Goal: Information Seeking & Learning: Learn about a topic

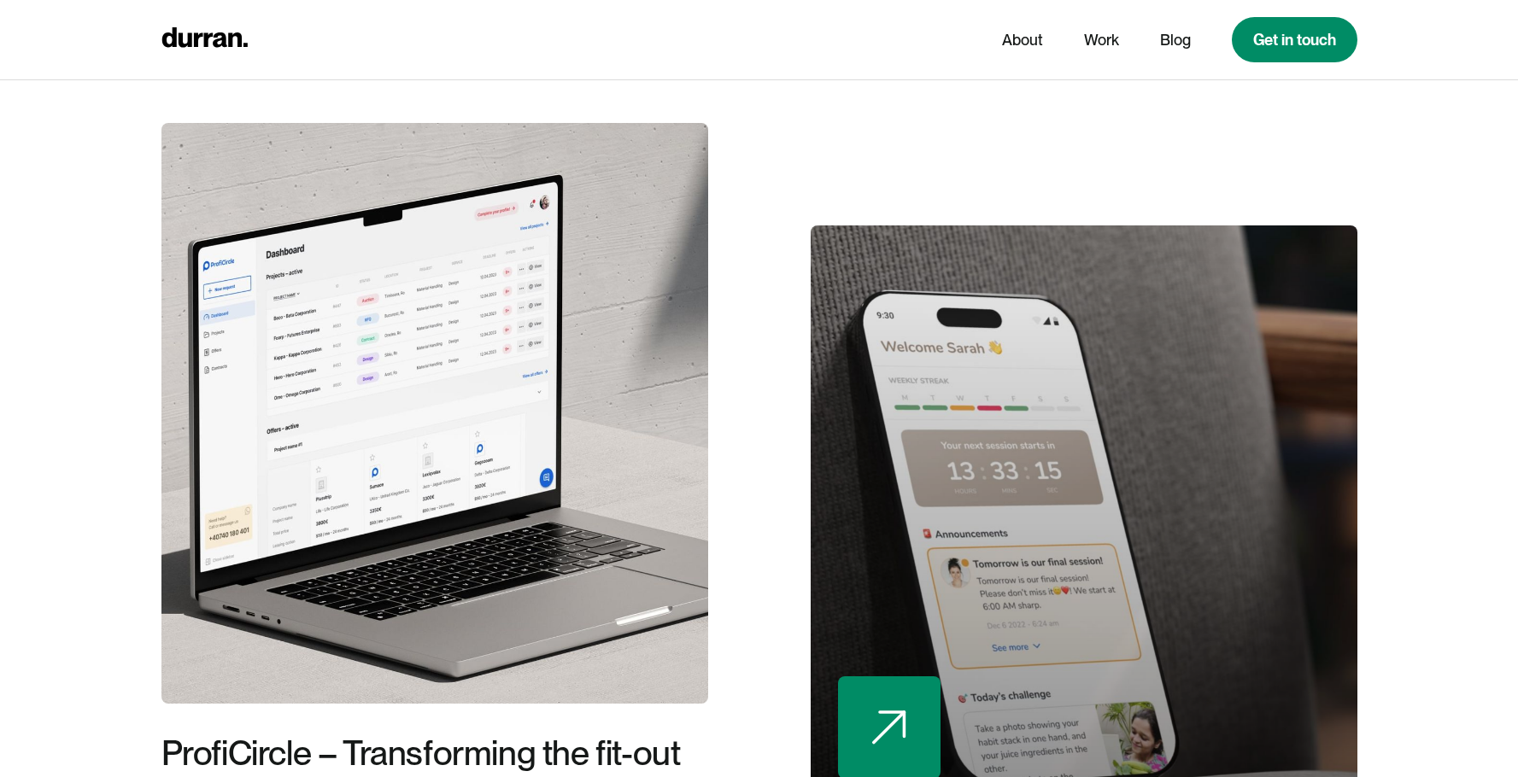
scroll to position [3795, 0]
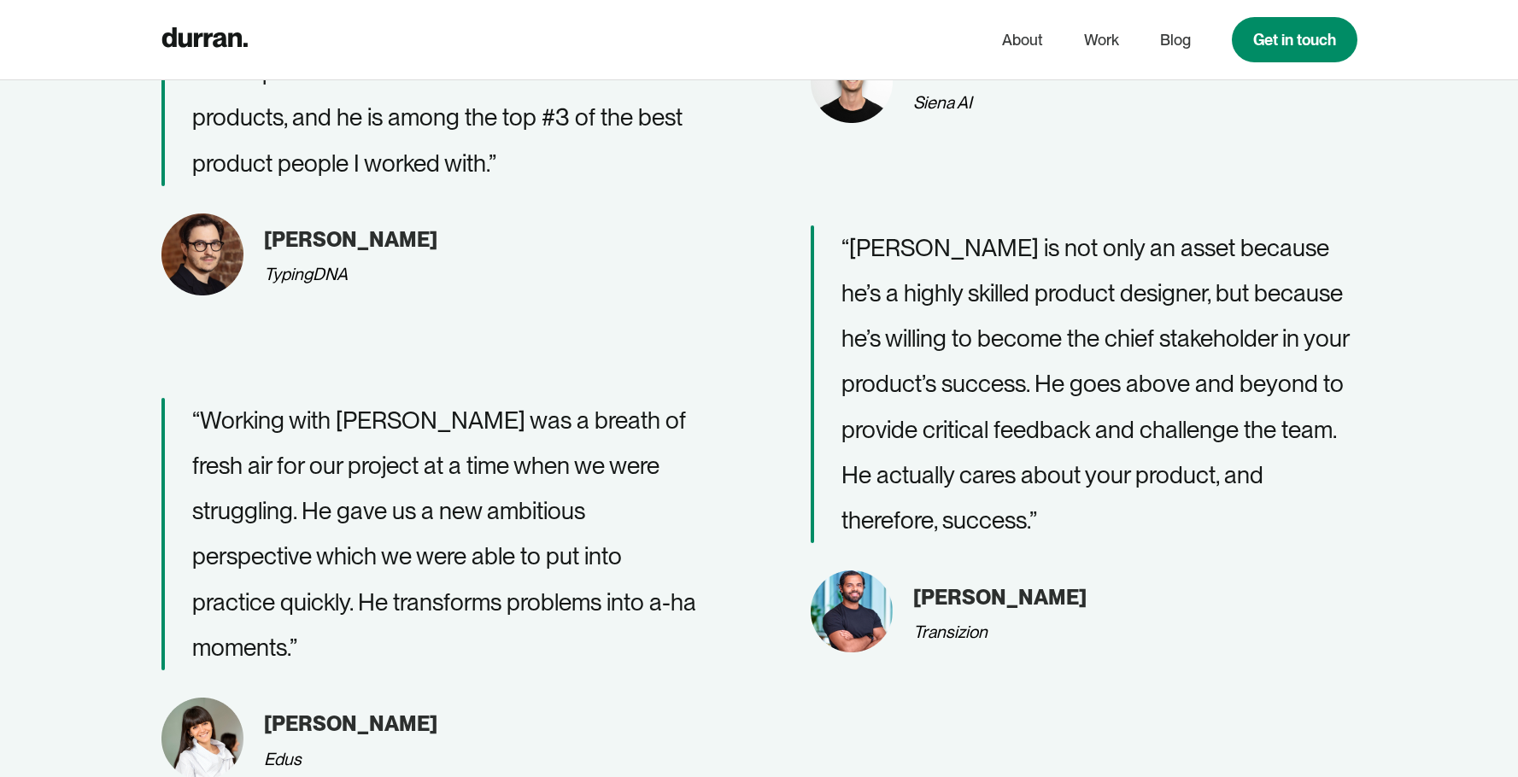
scroll to position [6836, 0]
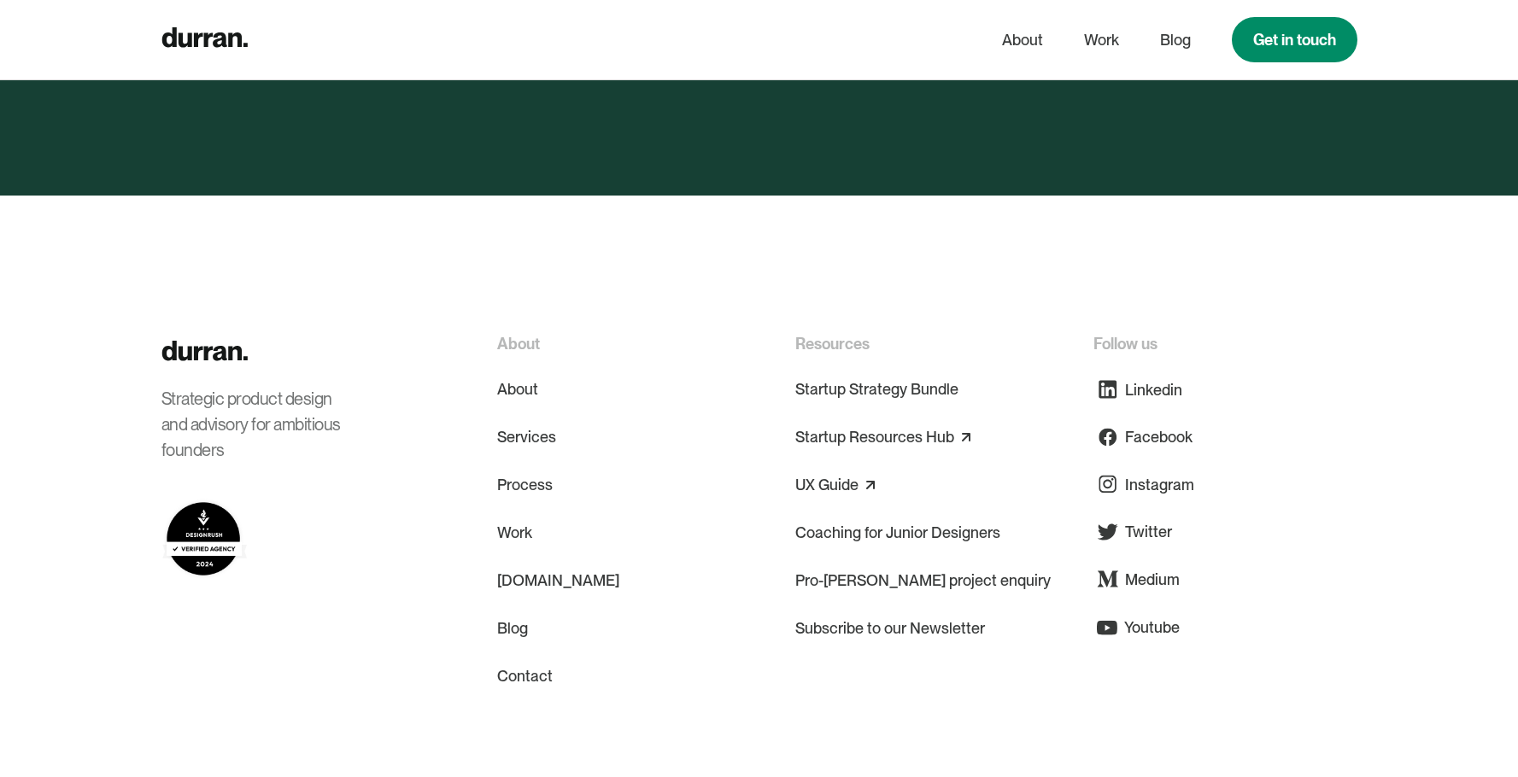
scroll to position [8835, 0]
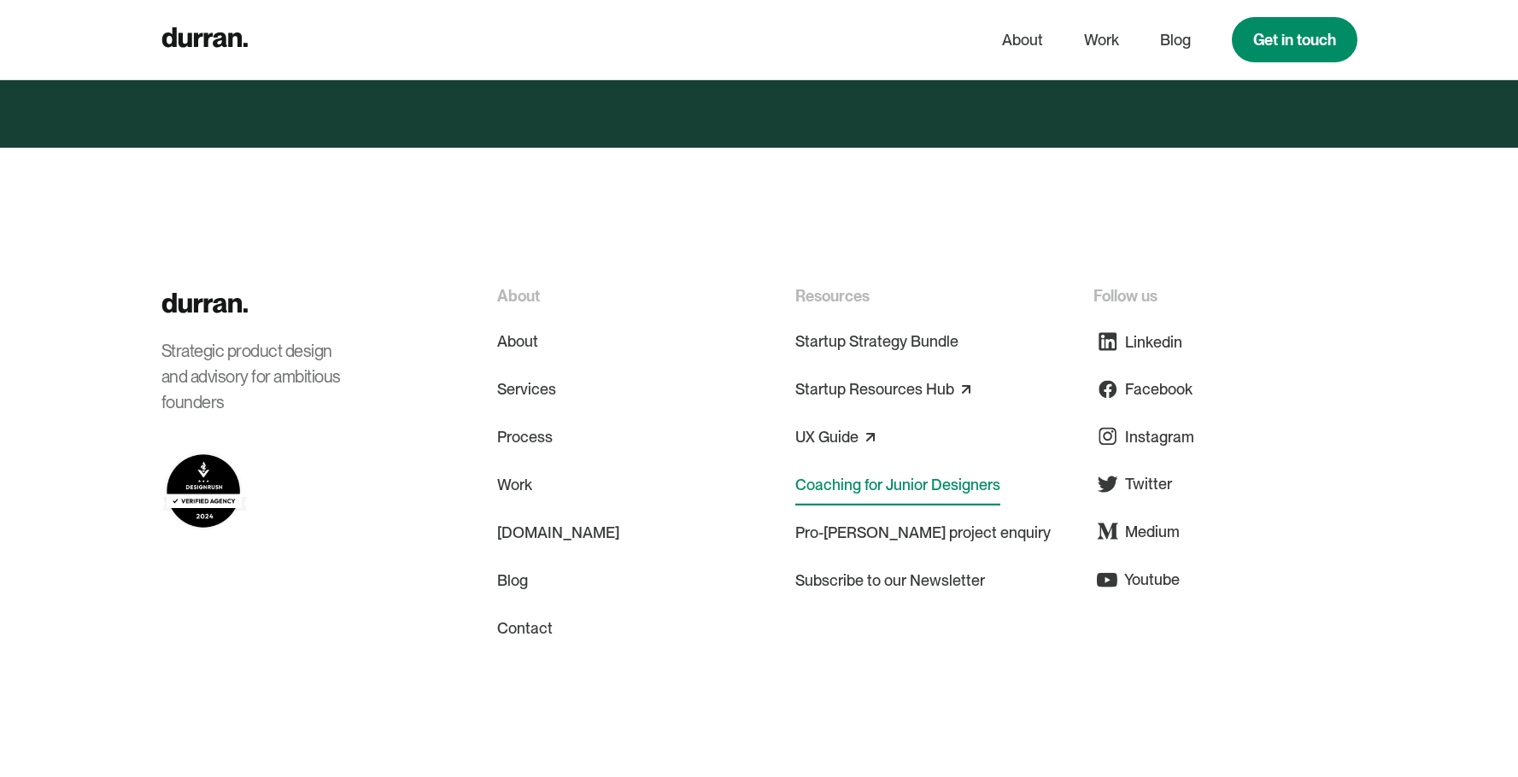
click at [857, 465] on link "Coaching for Junior Designers" at bounding box center [897, 485] width 205 height 41
